Goal: Task Accomplishment & Management: Complete application form

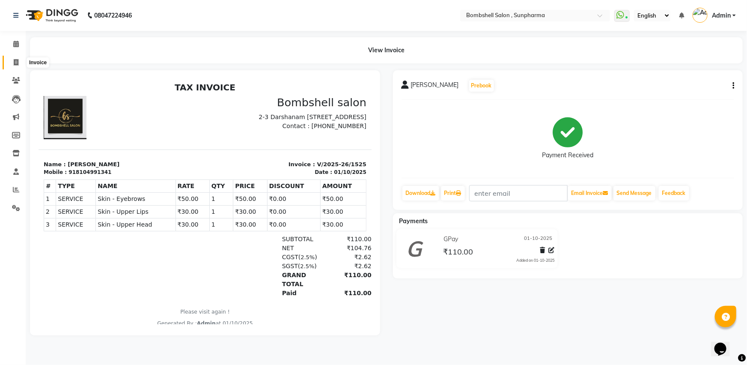
click at [12, 64] on span at bounding box center [16, 63] width 15 height 10
select select "service"
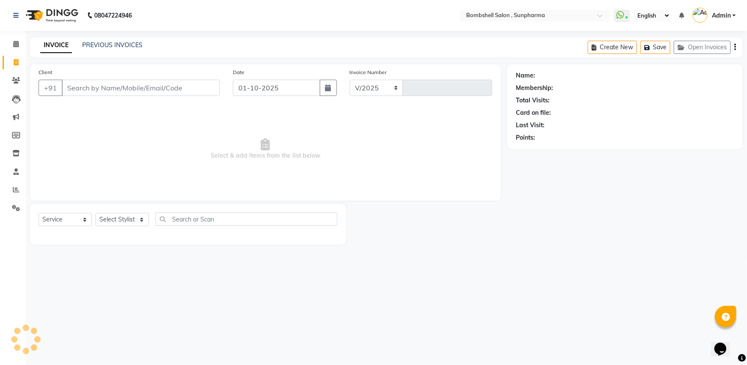
select select "4965"
type input "1526"
click at [127, 225] on select "Select Stylist" at bounding box center [122, 219] width 54 height 13
select select "33525"
click at [95, 213] on select "Select Stylist [PERSON_NAME] Ananta [PERSON_NAME] [PERSON_NAME] dhanlaxmi poona…" at bounding box center [122, 219] width 54 height 13
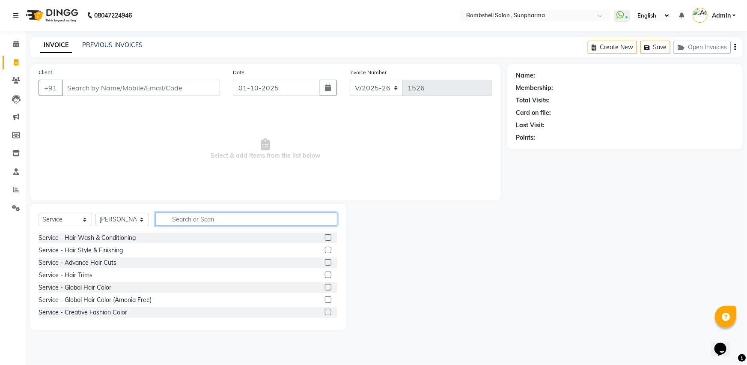
click at [193, 218] on input "text" at bounding box center [246, 218] width 182 height 13
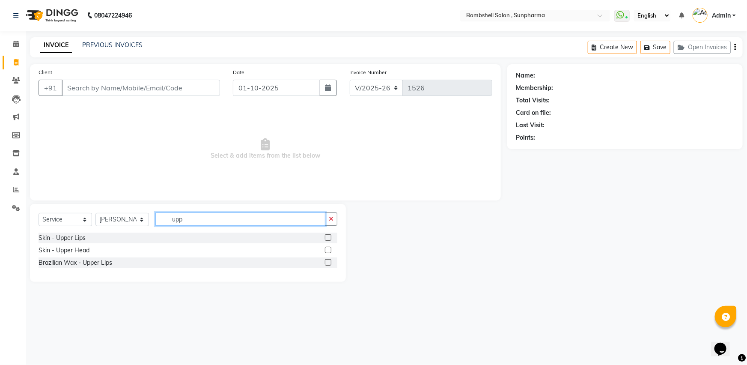
type input "upp"
click at [329, 236] on label at bounding box center [328, 237] width 6 height 6
click at [329, 236] on input "checkbox" at bounding box center [328, 238] width 6 height 6
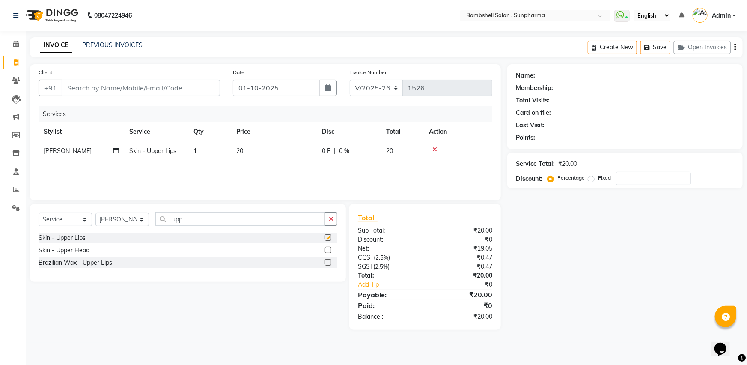
checkbox input "false"
click at [92, 86] on input "Client" at bounding box center [141, 88] width 158 height 16
type input "n"
type input "0"
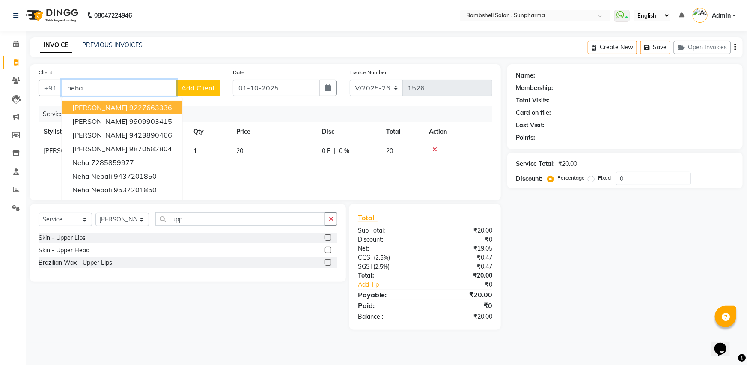
type input "neha"
